Goal: Task Accomplishment & Management: Manage account settings

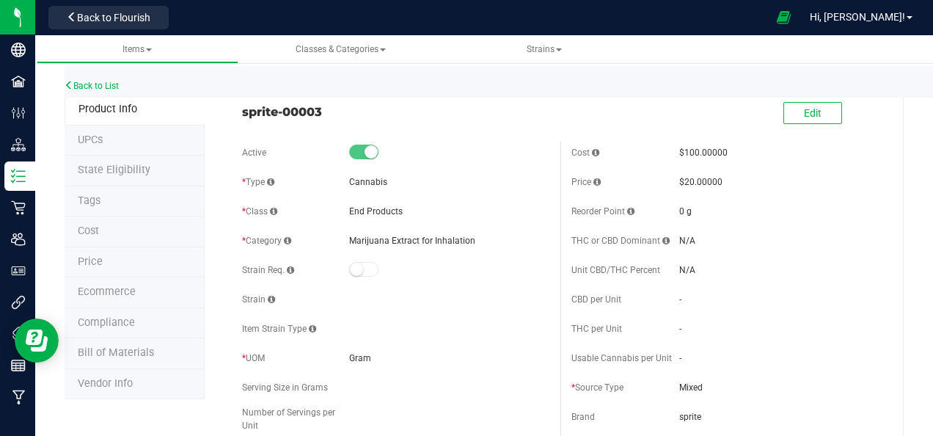
click at [804, 109] on span "Edit" at bounding box center [813, 113] width 18 height 12
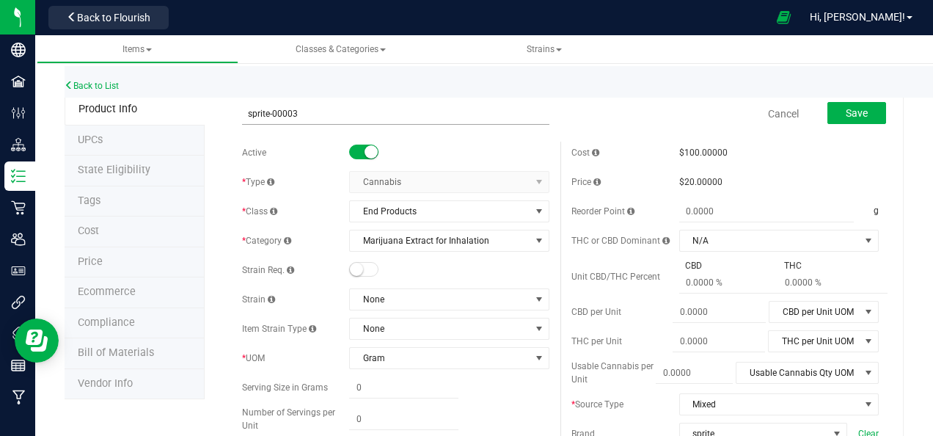
click at [296, 113] on input "sprite-00003" at bounding box center [395, 114] width 307 height 22
type input "sprite-00004"
click at [853, 115] on span "Save" at bounding box center [857, 113] width 22 height 12
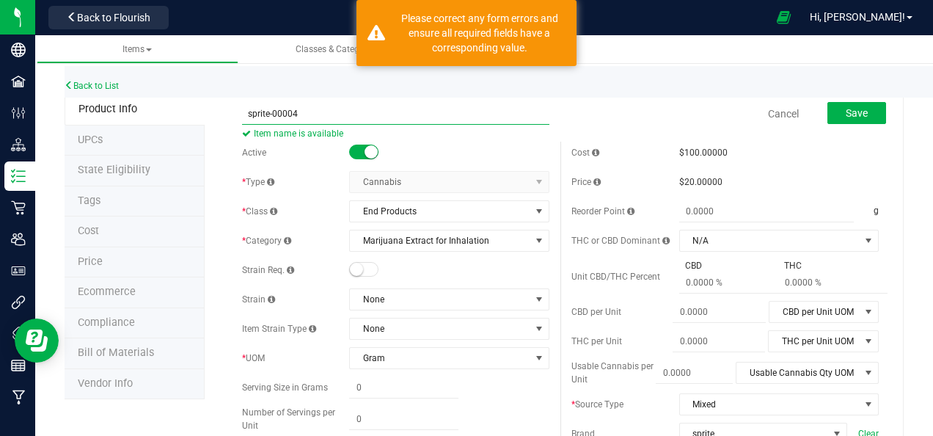
click at [349, 108] on input "sprite-00004" at bounding box center [395, 114] width 307 height 22
click at [773, 113] on link "Cancel" at bounding box center [783, 113] width 31 height 15
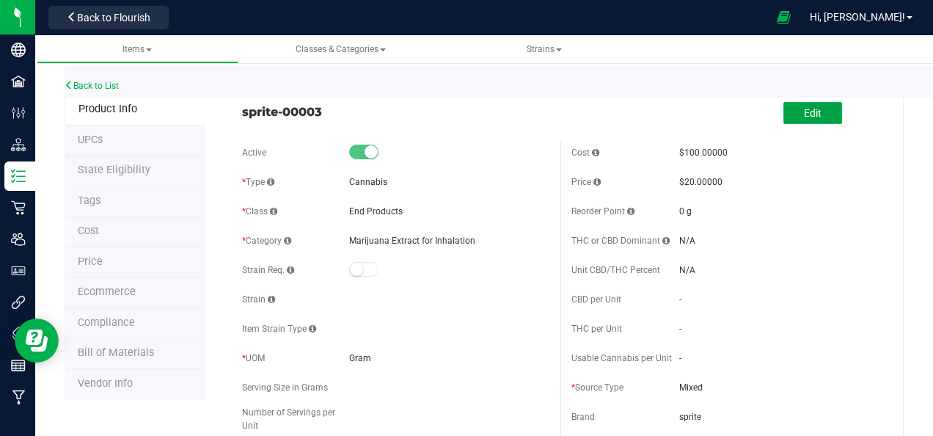
click at [804, 112] on span "Edit" at bounding box center [813, 113] width 18 height 12
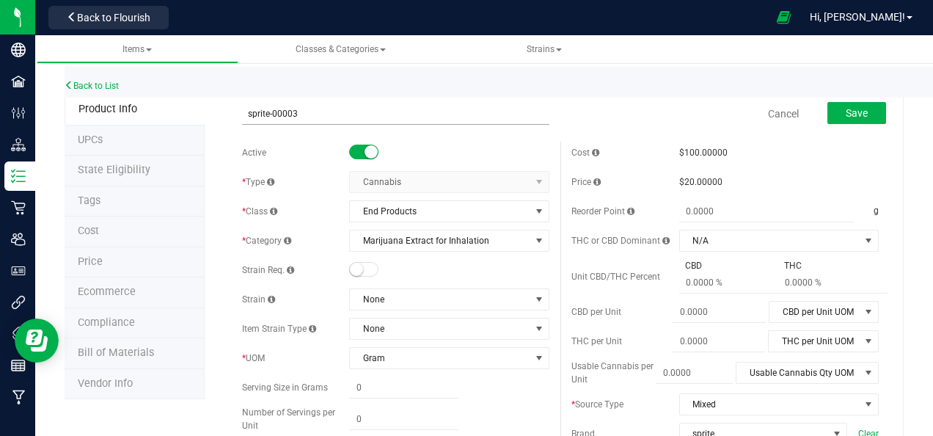
click at [296, 112] on input "sprite-00003" at bounding box center [395, 114] width 307 height 22
type input "sprite-00004"
click at [847, 107] on span "Save" at bounding box center [857, 113] width 22 height 12
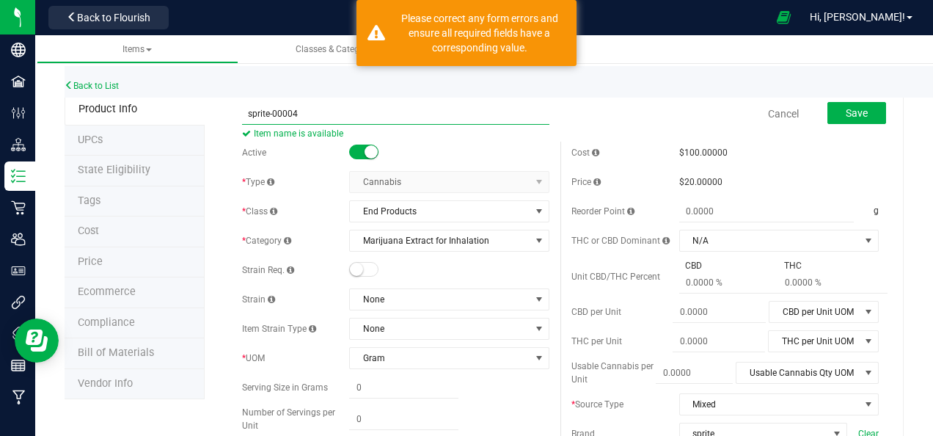
click at [310, 109] on input "sprite-00004" at bounding box center [395, 114] width 307 height 22
click at [428, 110] on input "sprite-00004" at bounding box center [395, 114] width 307 height 22
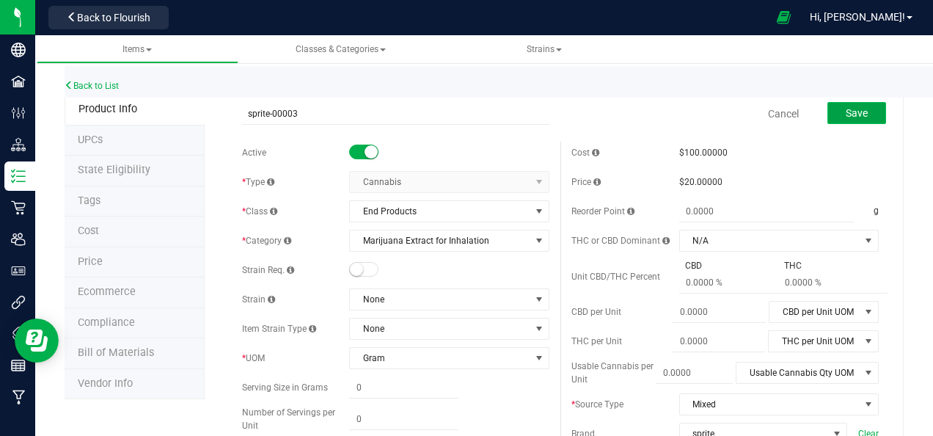
click at [851, 112] on span "Save" at bounding box center [857, 113] width 22 height 12
